Goal: Transaction & Acquisition: Purchase product/service

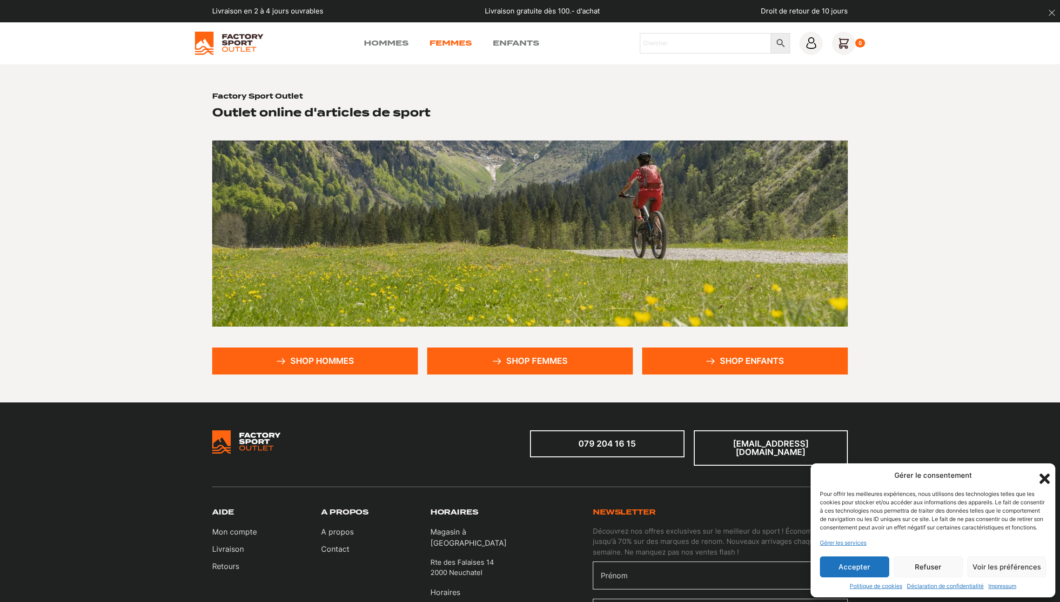
click at [463, 45] on link "Femmes" at bounding box center [450, 43] width 42 height 11
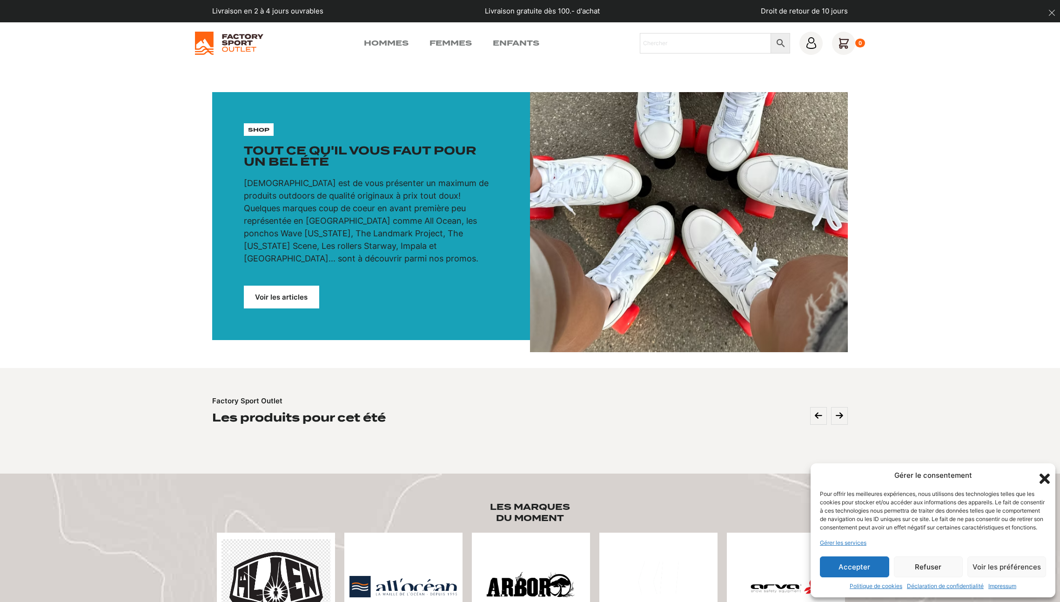
click at [284, 288] on link "Voir les articles" at bounding box center [281, 297] width 75 height 23
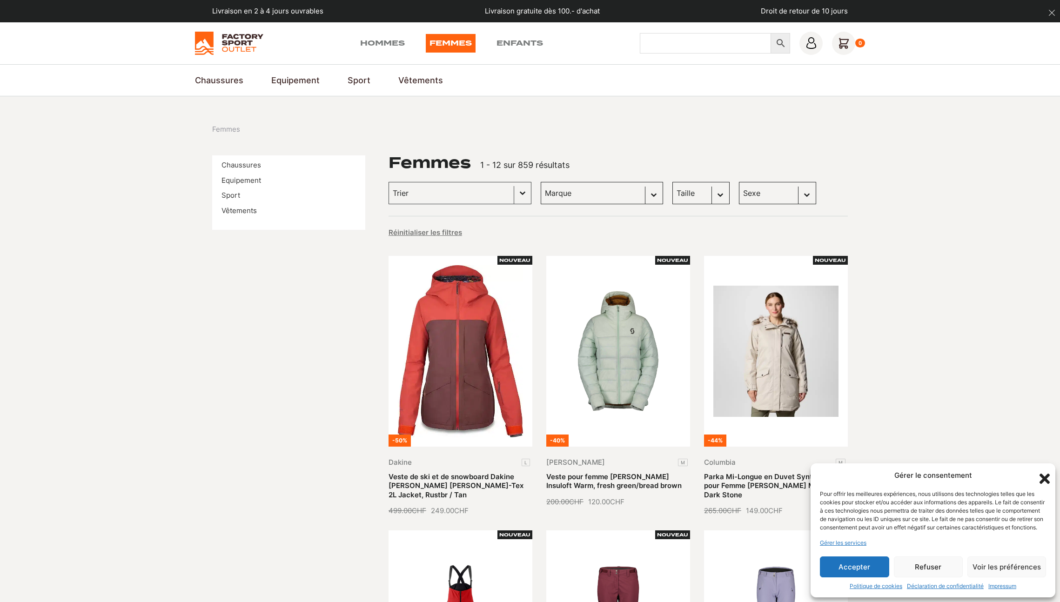
click at [655, 45] on input "Chercher" at bounding box center [706, 43] width 132 height 20
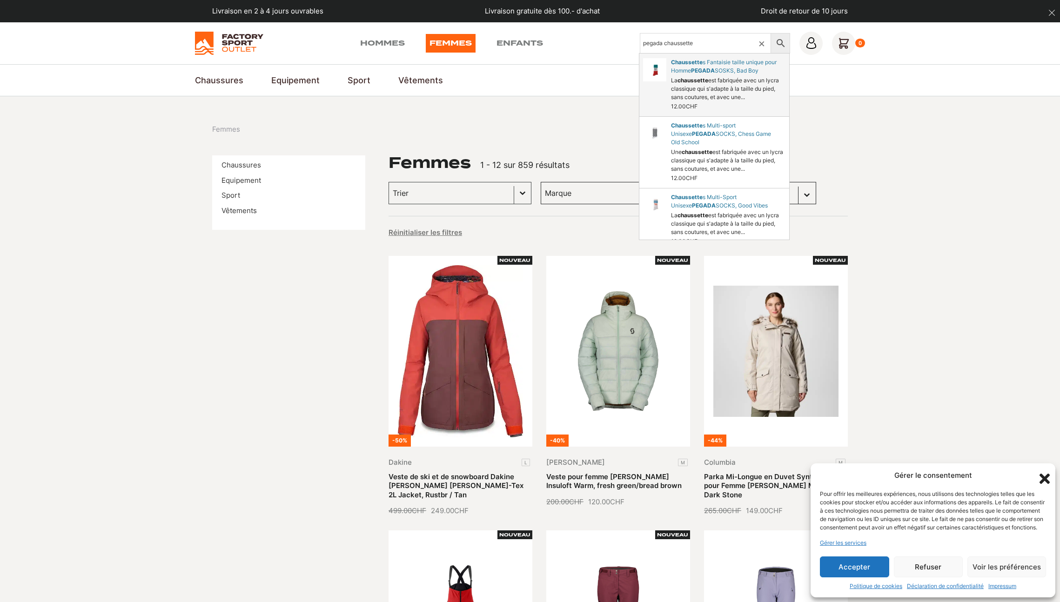
type input "pegada chaussette"
click at [732, 95] on link "SOSKS, Bad Boy" at bounding box center [714, 84] width 150 height 63
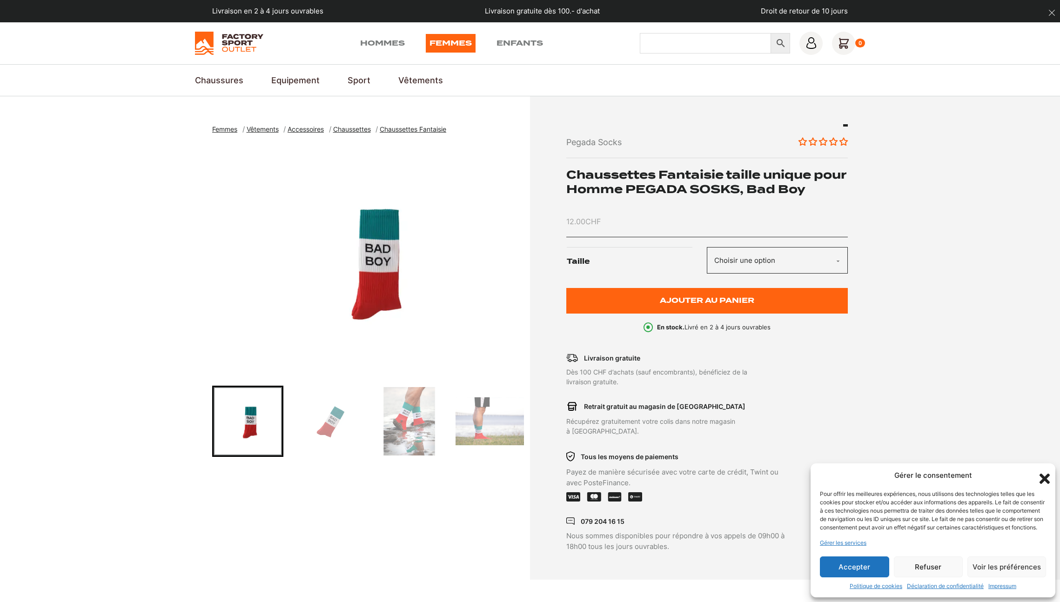
click at [700, 51] on input "Chercher" at bounding box center [706, 43] width 132 height 20
type input "oasis"
click at [714, 71] on link "Chaussettes Multi-Sport Unisexe PEGADA SOCKS, , Vert" at bounding box center [714, 88] width 150 height 71
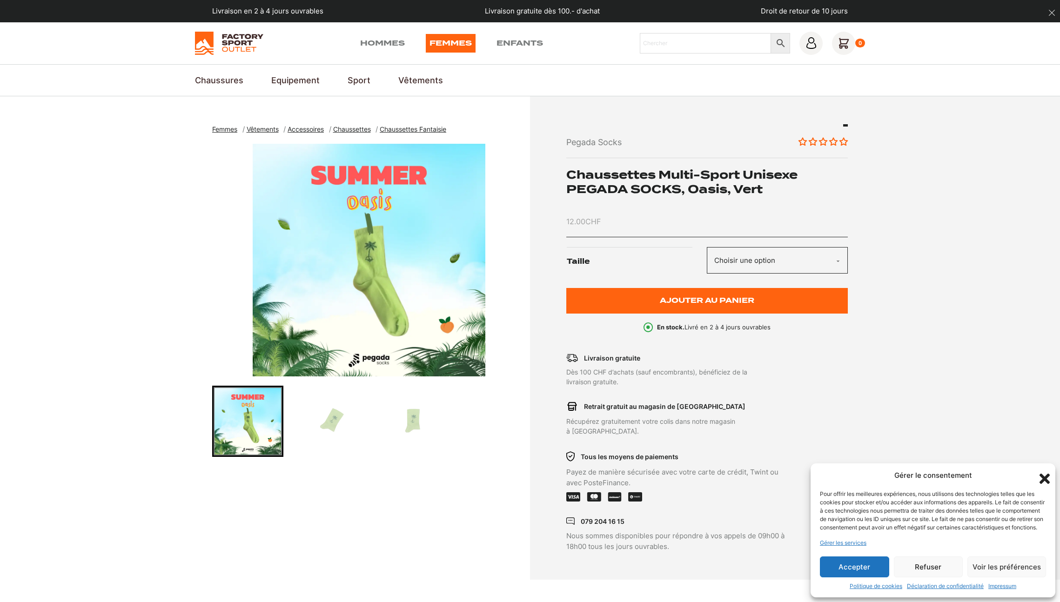
click at [414, 130] on span "Chaussettes Fantaisie" at bounding box center [413, 129] width 67 height 8
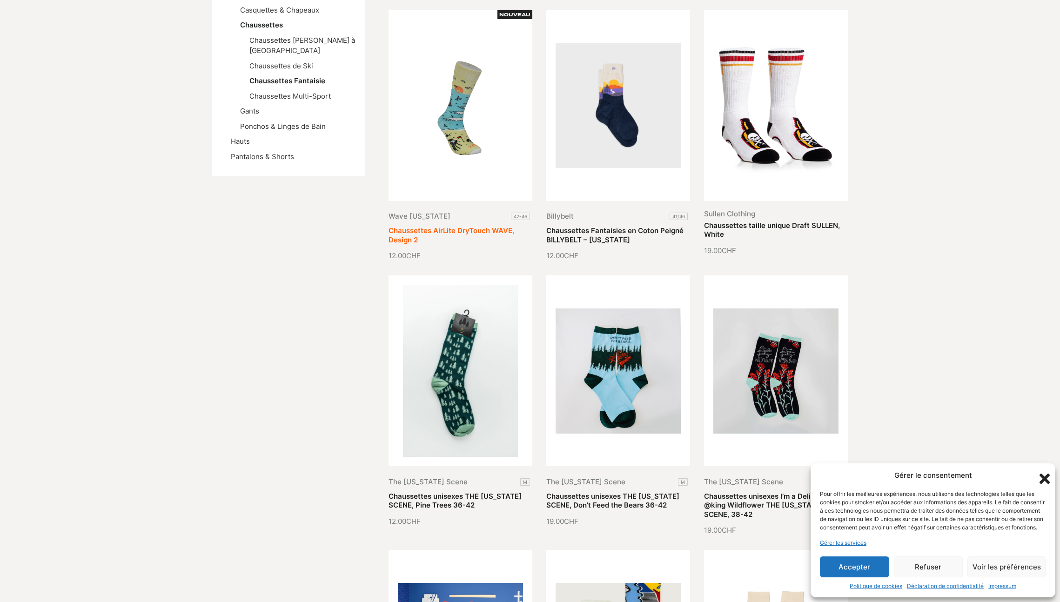
scroll to position [361, 0]
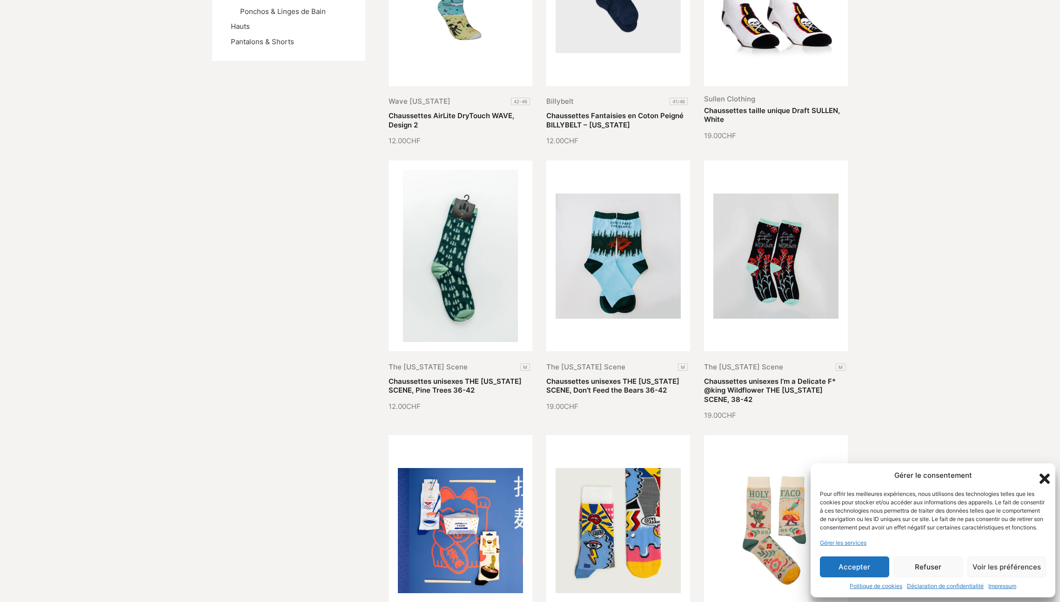
click at [870, 565] on button "Accepter" at bounding box center [854, 566] width 69 height 21
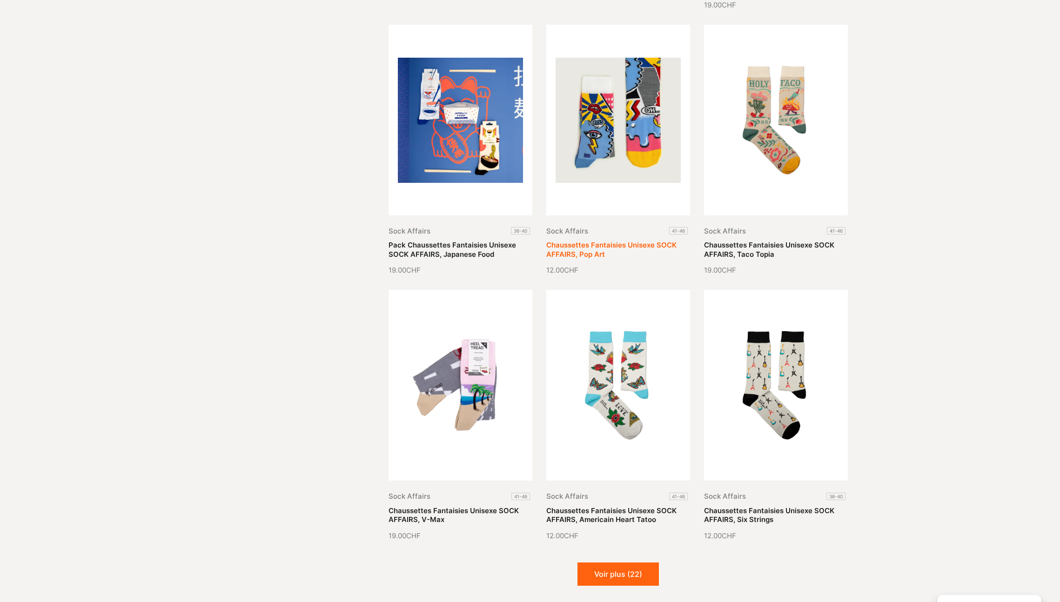
scroll to position [784, 0]
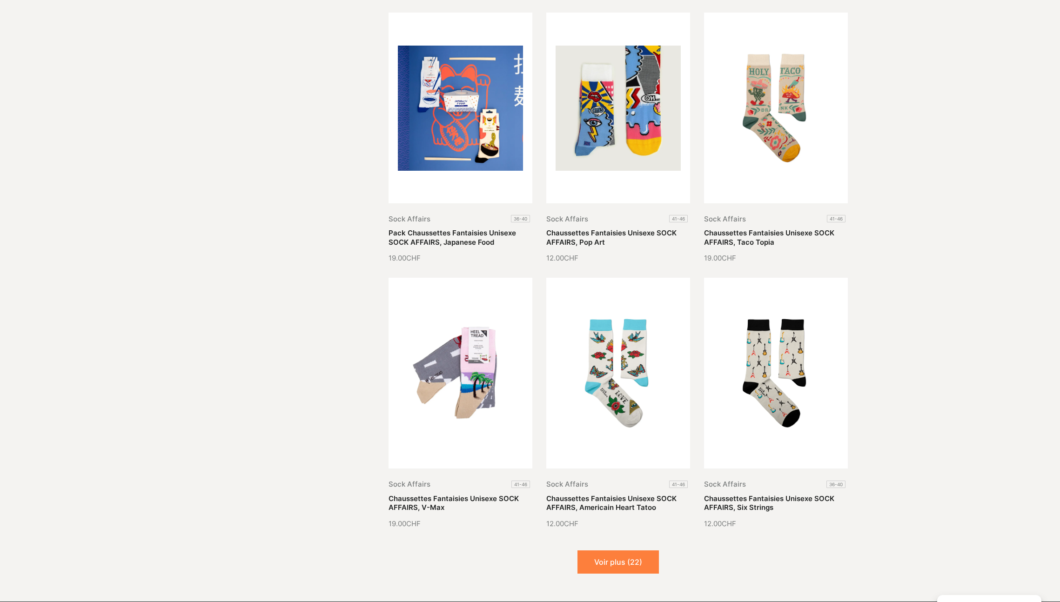
click at [632, 567] on button "Voir plus (22)" at bounding box center [617, 561] width 81 height 23
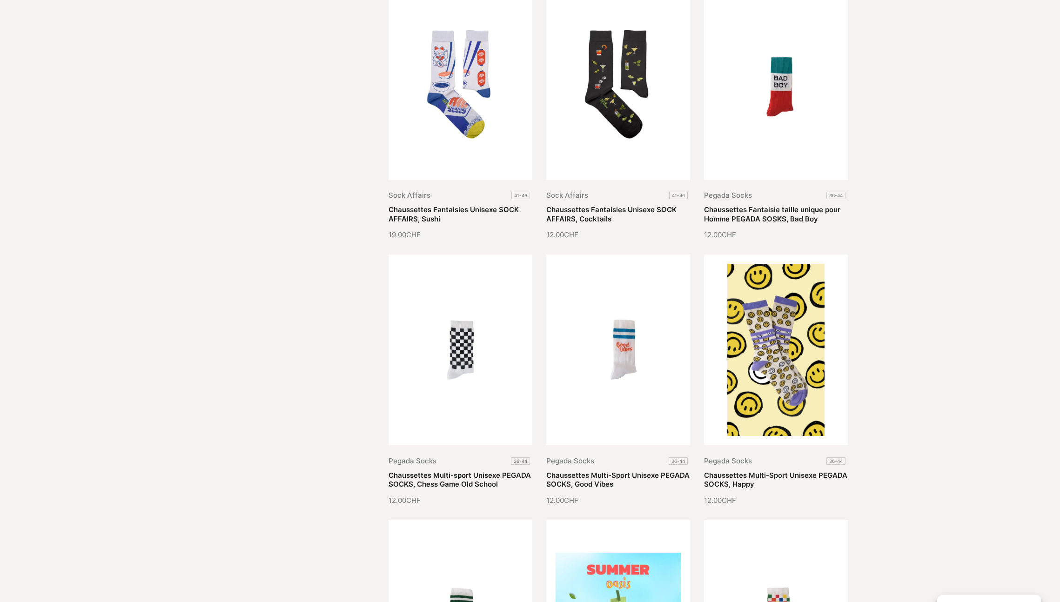
scroll to position [1786, 0]
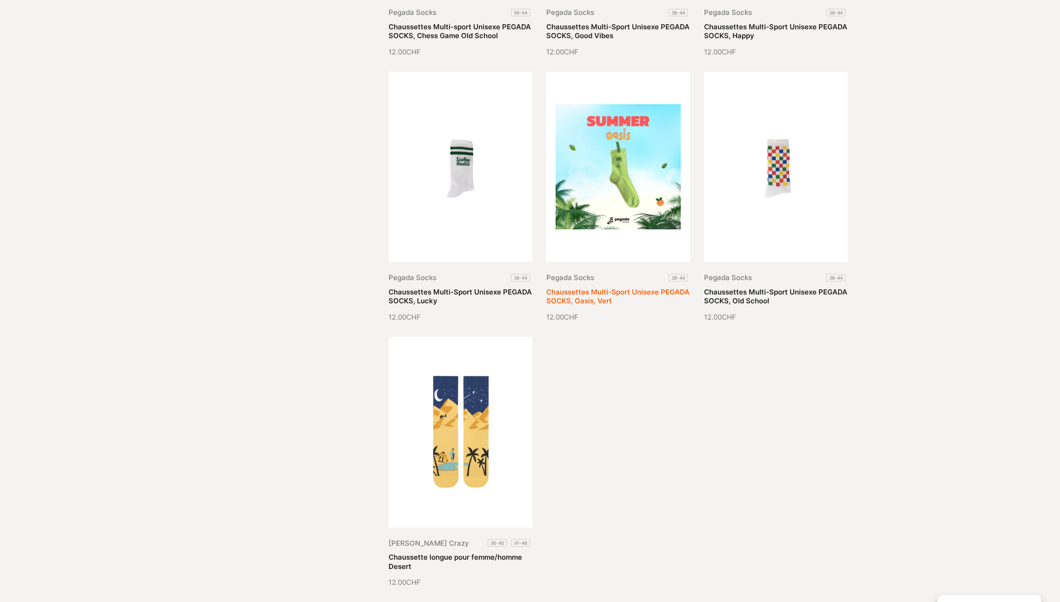
click at [618, 287] on link "Chaussettes Multi-Sport Unisexe PEGADA SOCKS, Oasis, Vert" at bounding box center [617, 296] width 143 height 18
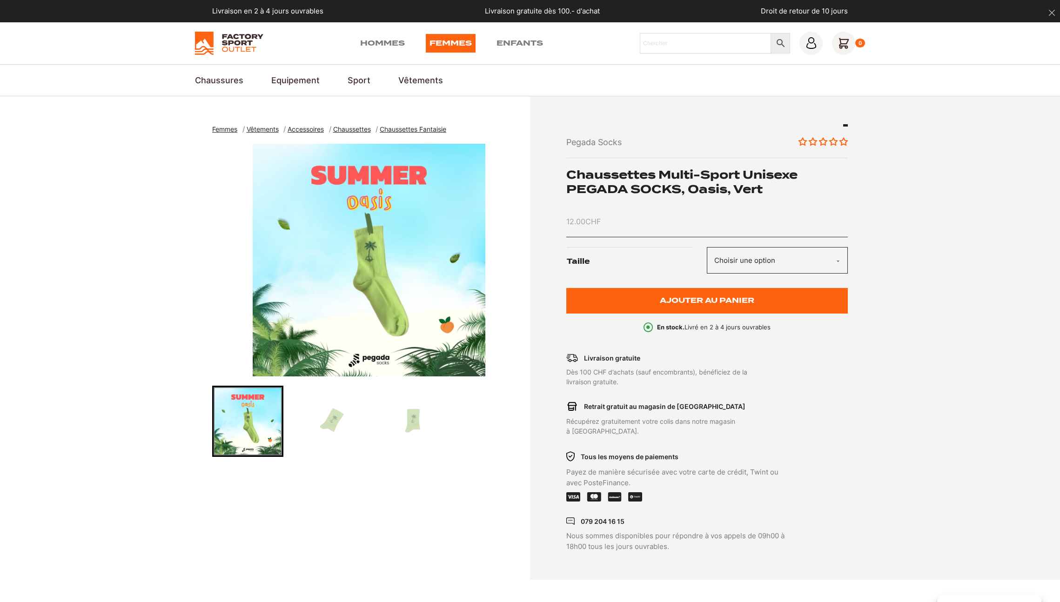
click at [432, 132] on span "Chaussettes Fantaisie" at bounding box center [413, 129] width 67 height 8
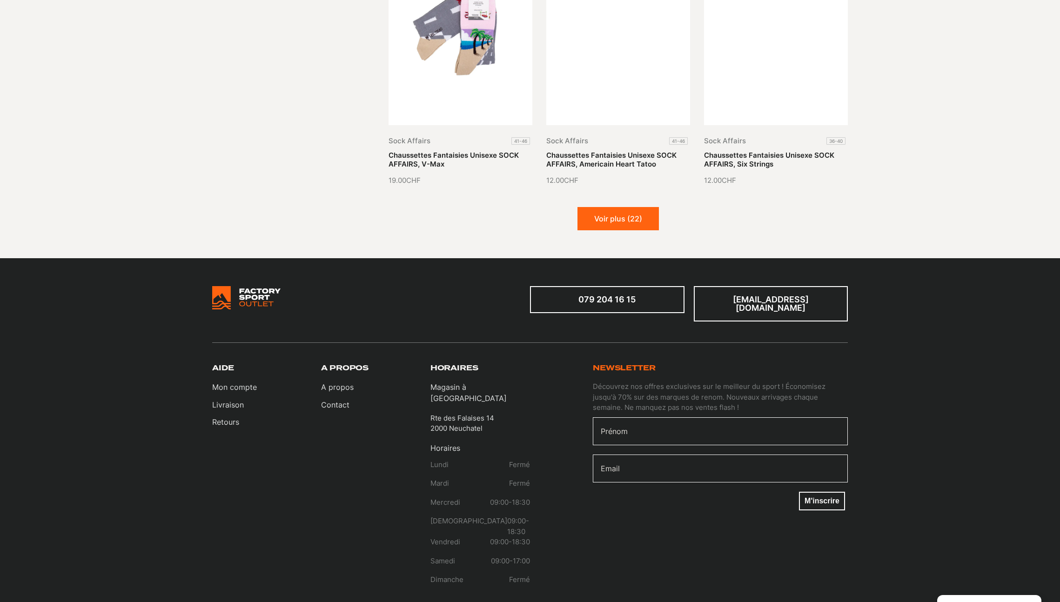
scroll to position [1131, 0]
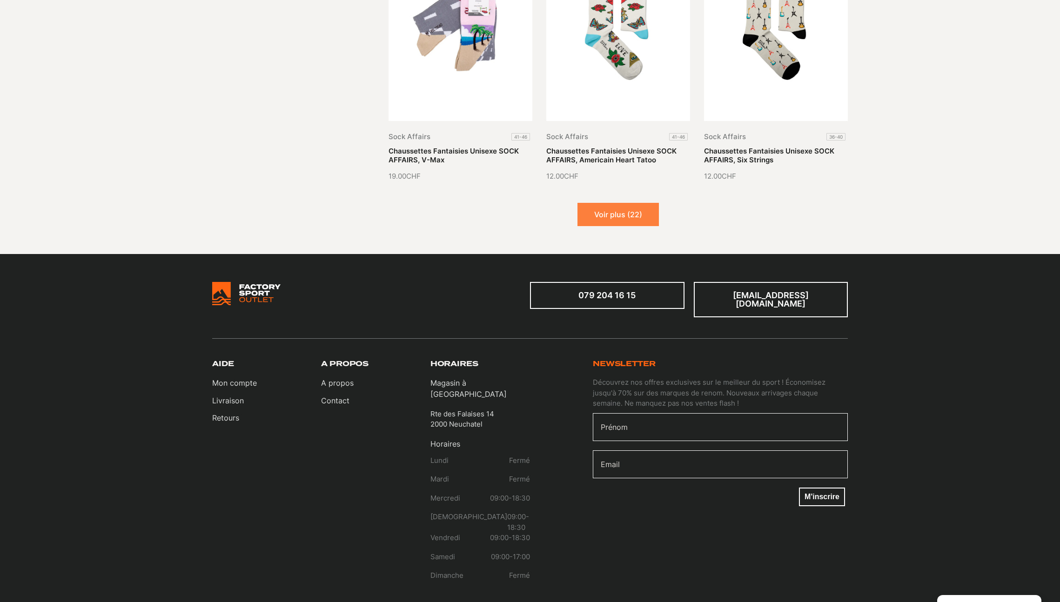
click at [615, 218] on button "Voir plus (22)" at bounding box center [617, 214] width 81 height 23
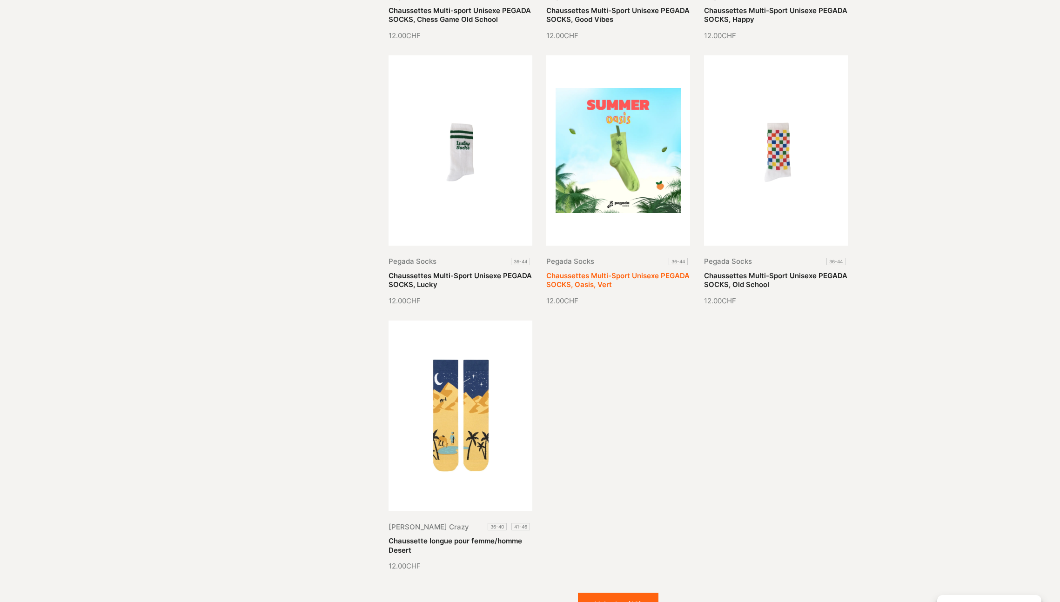
scroll to position [1807, 0]
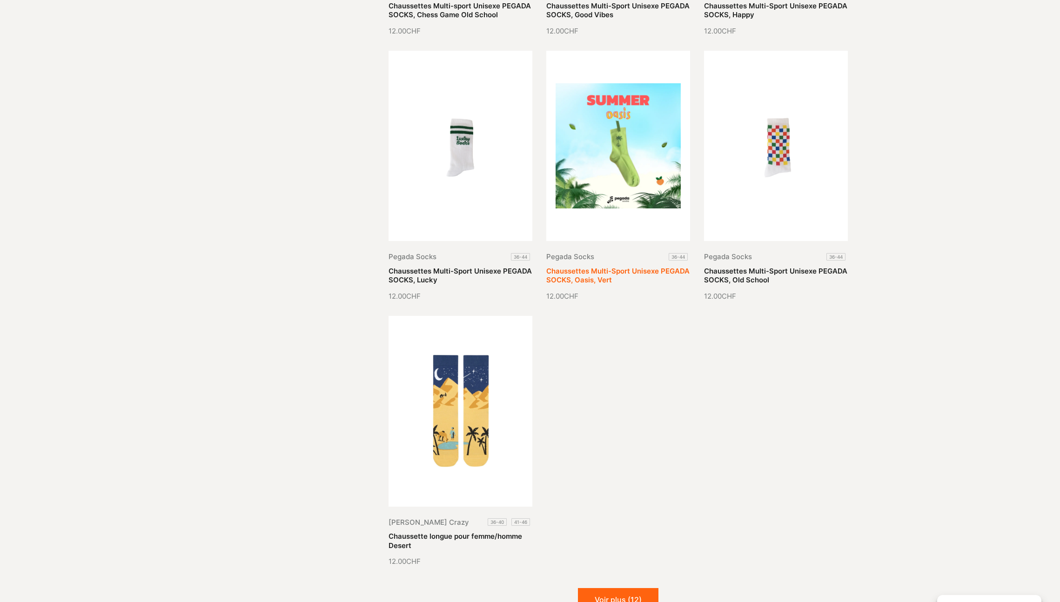
click at [634, 267] on link "Chaussettes Multi-Sport Unisexe PEGADA SOCKS, Oasis, Vert" at bounding box center [617, 276] width 143 height 18
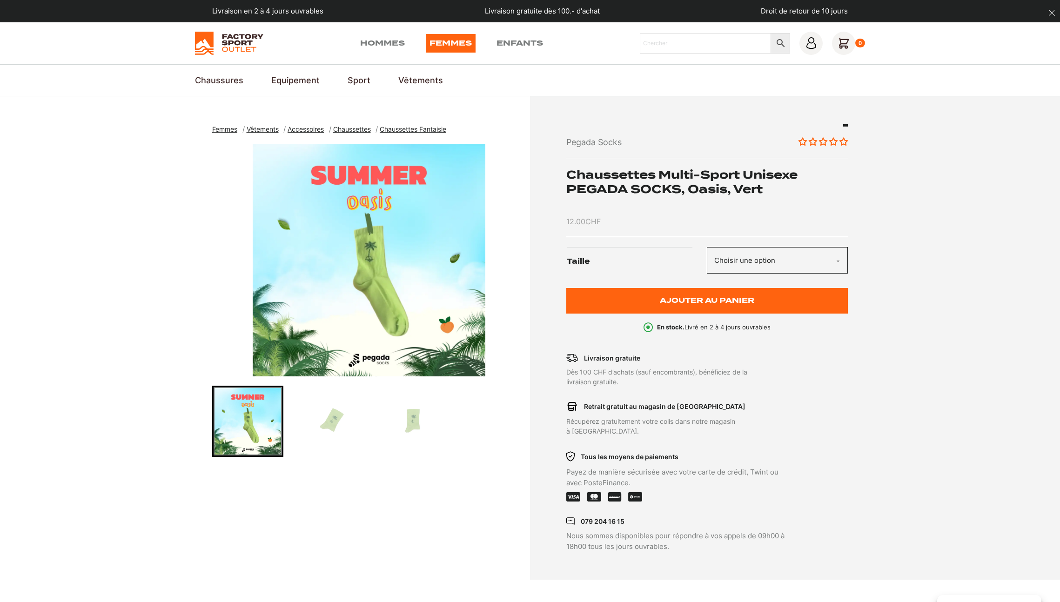
click at [435, 127] on span "Chaussettes Fantaisie" at bounding box center [413, 129] width 67 height 8
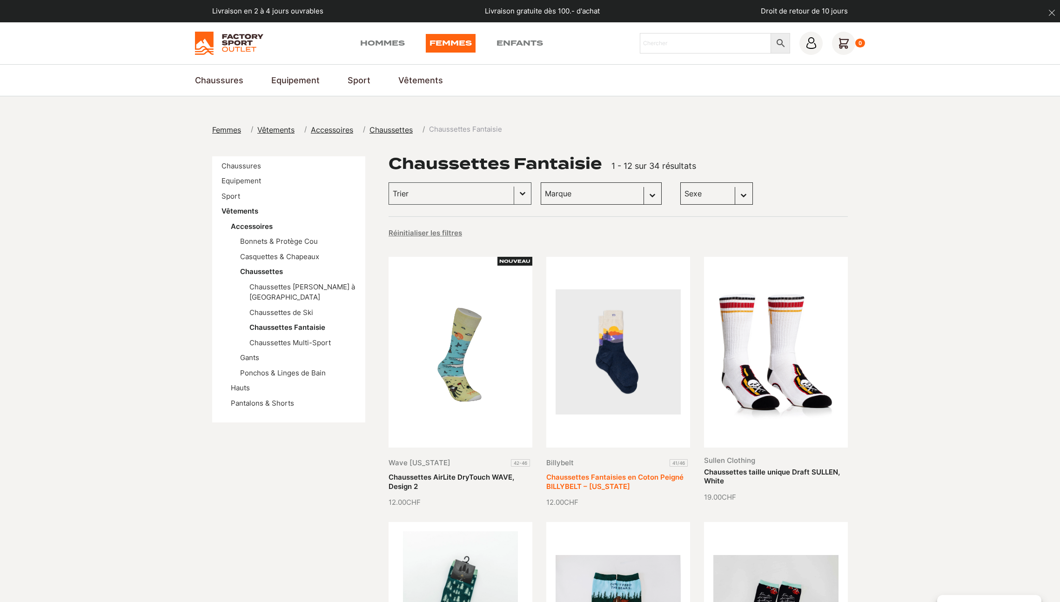
click at [640, 473] on link "Chaussettes Fantaisies en Coton Peigné BILLYBELT – [US_STATE]" at bounding box center [614, 482] width 137 height 18
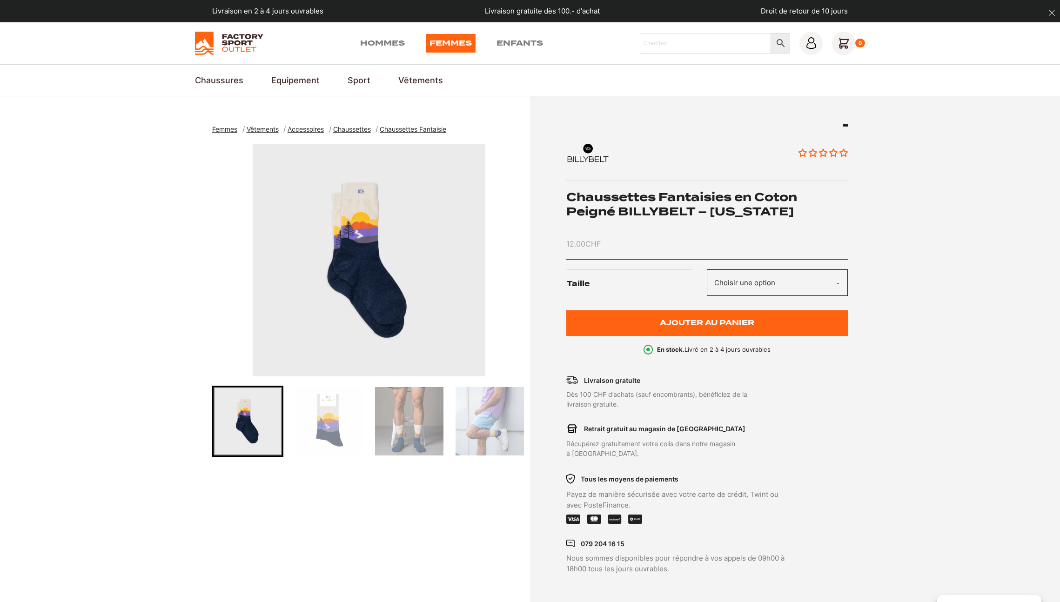
click at [247, 36] on img at bounding box center [229, 43] width 68 height 23
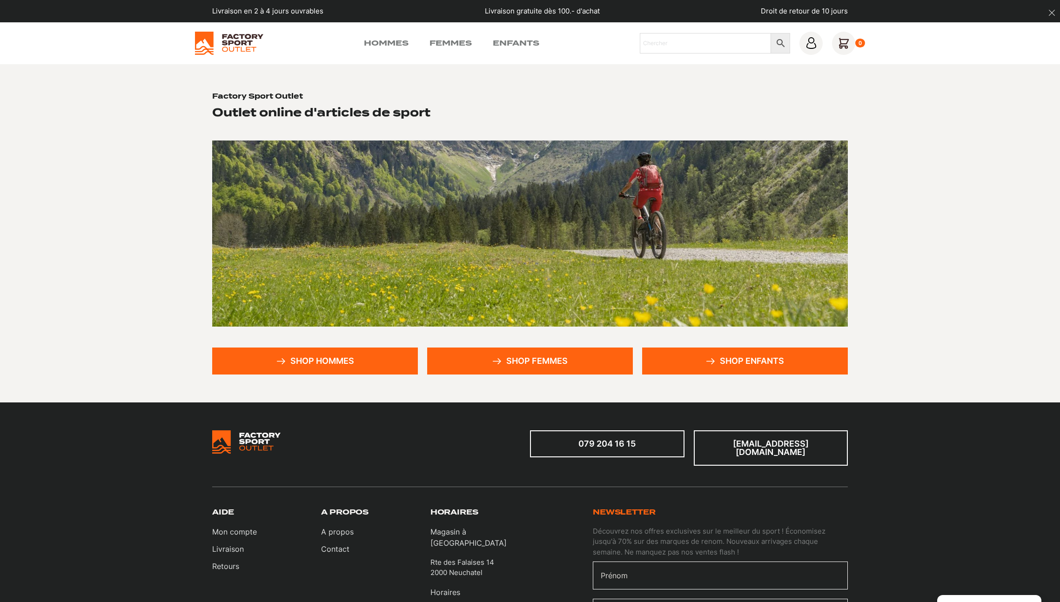
click at [380, 362] on link "Shop hommes" at bounding box center [315, 360] width 206 height 27
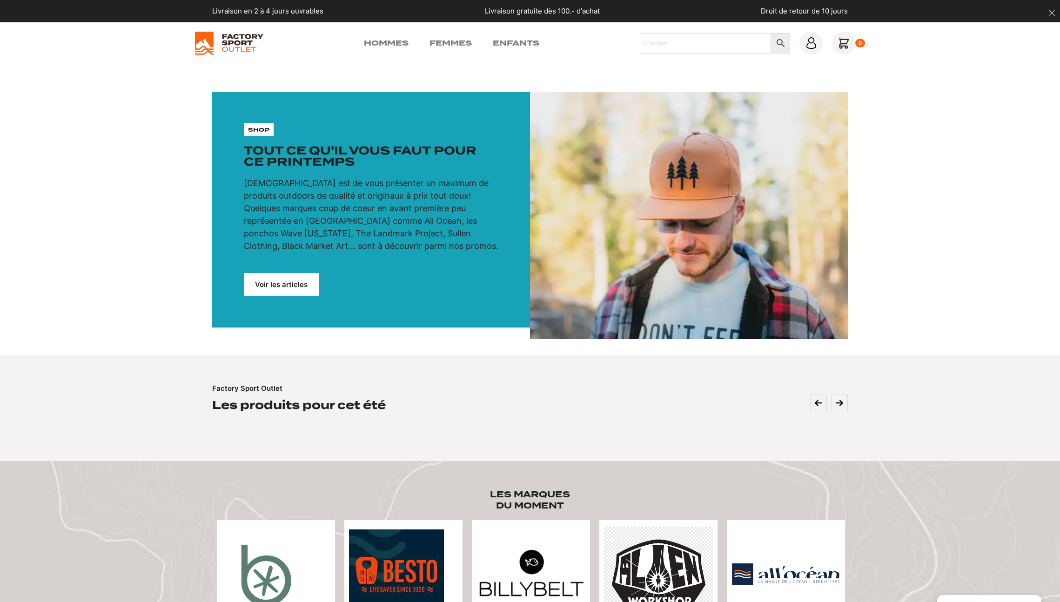
click at [281, 292] on link "Voir les articles" at bounding box center [281, 284] width 75 height 23
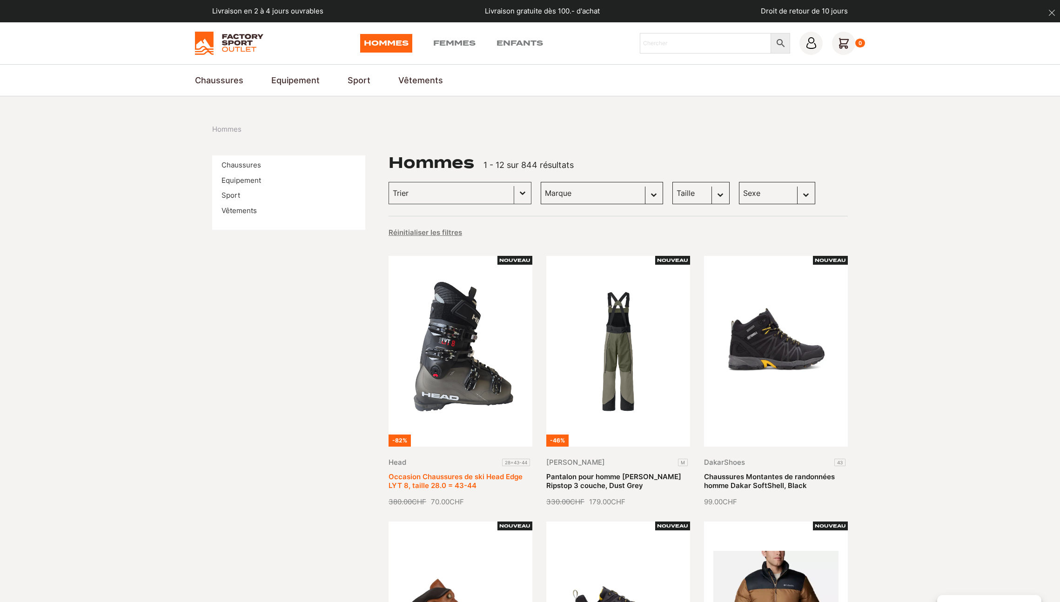
click at [444, 472] on link "Occasion Chaussures de ski Head Edge LYT 8, taille 28.0 = 43-44" at bounding box center [455, 481] width 134 height 18
